Goal: Navigation & Orientation: Find specific page/section

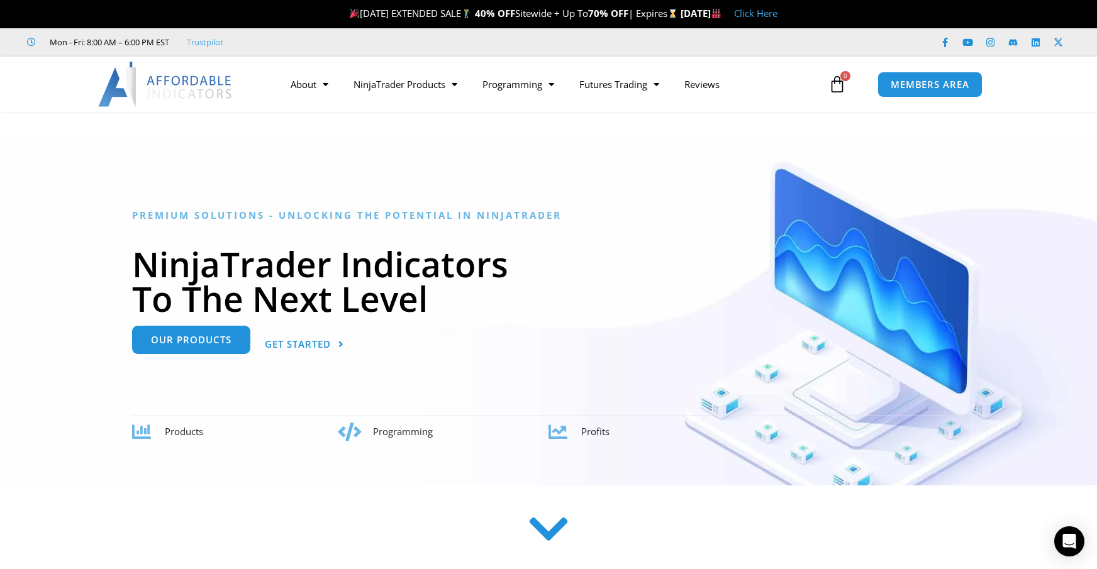
click at [191, 343] on span "Our Products" at bounding box center [191, 339] width 80 height 9
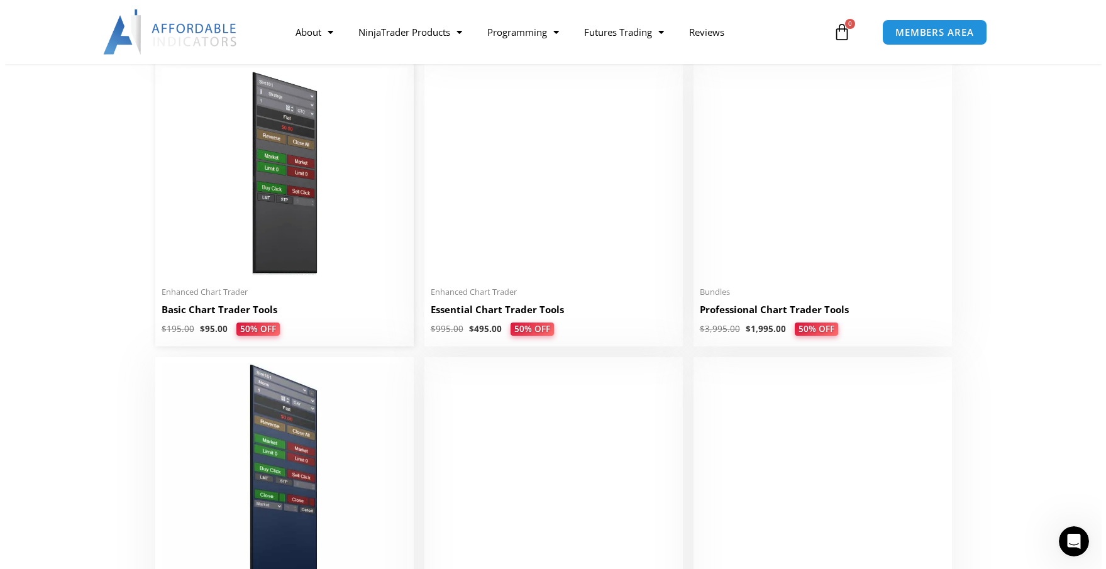
scroll to position [566, 0]
